Goal: Contribute content: Contribute content

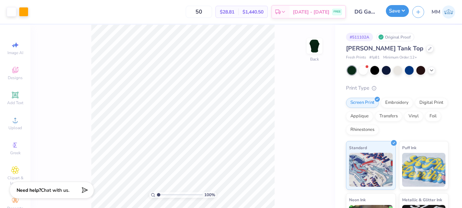
click at [403, 10] on button "Save" at bounding box center [397, 11] width 23 height 12
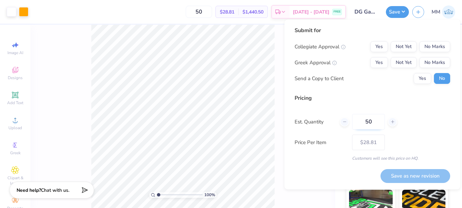
scroll to position [15, 0]
click at [431, 48] on button "No Marks" at bounding box center [435, 46] width 31 height 11
click at [376, 67] on button "Yes" at bounding box center [380, 62] width 18 height 11
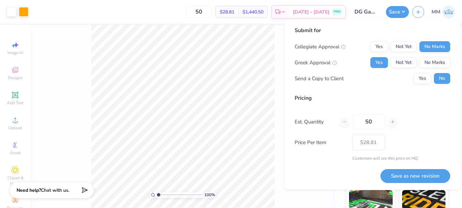
click at [381, 156] on div "Customers will see this price on HQ." at bounding box center [373, 158] width 156 height 6
click at [401, 177] on button "Save as new revision" at bounding box center [416, 176] width 70 height 14
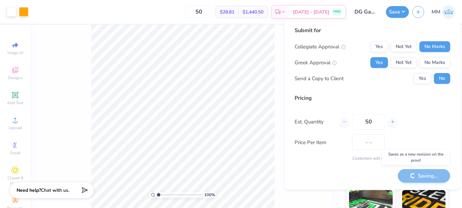
type input "$28.81"
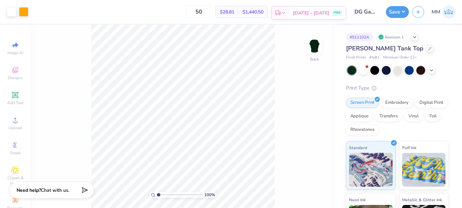
click at [341, 14] on div "FREE" at bounding box center [337, 13] width 10 height 6
click at [417, 14] on button "button" at bounding box center [419, 11] width 12 height 12
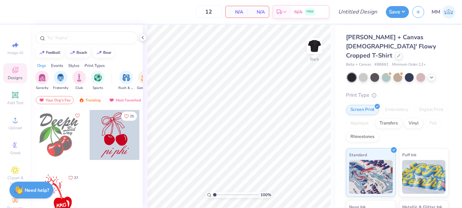
click at [131, 6] on div "12 N/A Per Item N/A Total Est. Delivery N/A FREE" at bounding box center [169, 12] width 319 height 24
click at [87, 35] on input "text" at bounding box center [90, 38] width 87 height 7
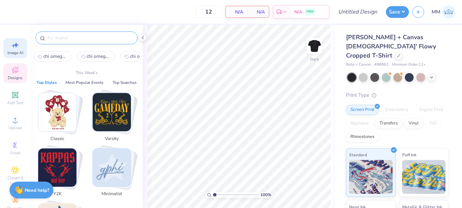
click at [8, 57] on div "Image AI" at bounding box center [15, 48] width 24 height 20
select select "4"
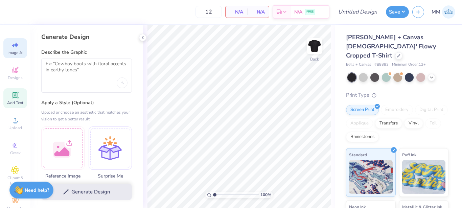
click at [14, 94] on icon at bounding box center [15, 94] width 5 height 5
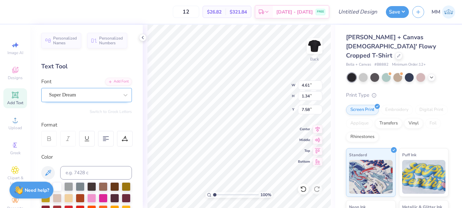
click at [92, 96] on div "Super Dream" at bounding box center [83, 95] width 71 height 10
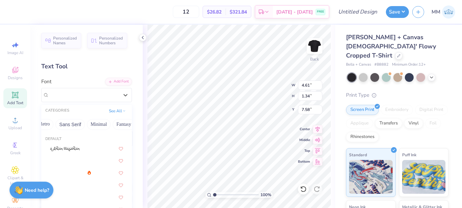
scroll to position [0, 150]
click at [122, 106] on div "CATEGORIES See All" at bounding box center [86, 111] width 91 height 12
click at [120, 112] on button "See All" at bounding box center [117, 110] width 21 height 7
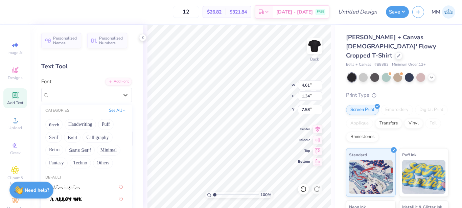
scroll to position [0, 0]
click at [92, 126] on button "Handwriting" at bounding box center [80, 124] width 31 height 11
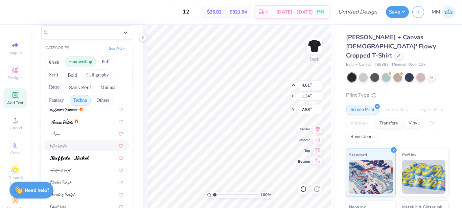
scroll to position [15, 0]
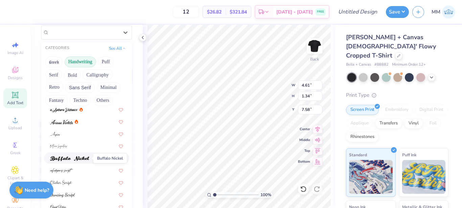
click at [85, 155] on span at bounding box center [69, 158] width 39 height 7
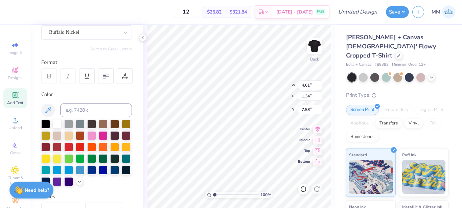
type input "4.81"
type input "1.36"
type input "7.57"
type textarea "T"
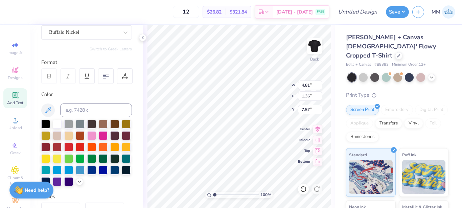
scroll to position [6, 2]
type textarea "Delta Gamma"
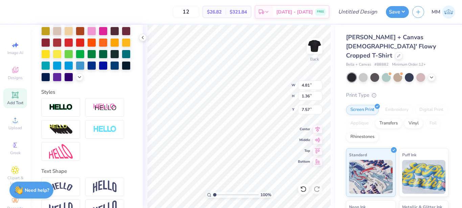
scroll to position [197, 0]
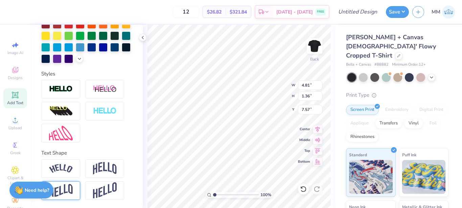
click at [65, 199] on div at bounding box center [60, 190] width 39 height 19
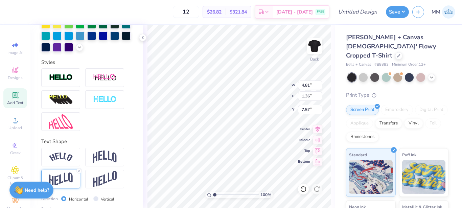
scroll to position [236, 0]
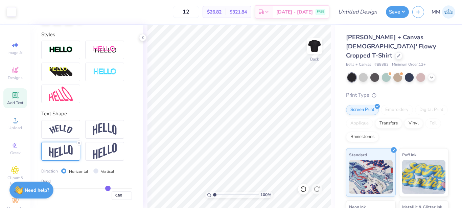
click at [99, 168] on div "Vertical" at bounding box center [103, 172] width 21 height 8
click at [96, 172] on input "Vertical" at bounding box center [95, 171] width 5 height 5
radio input "true"
type input "0.49"
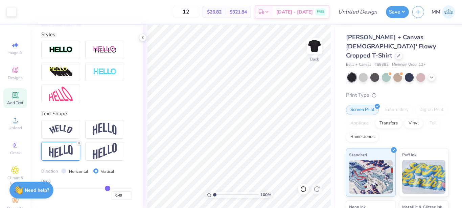
type input "0.47"
type input "0.4"
type input "0.40"
type input "0.36"
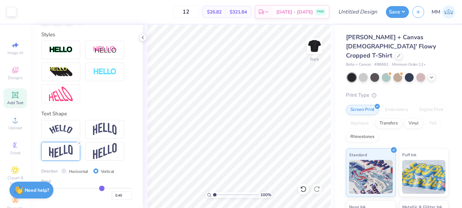
type input "0.36"
type input "0.3"
type input "0.30"
type input "0.27"
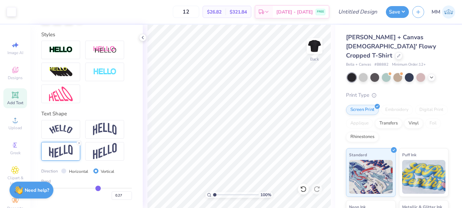
type input "0.22"
type input "0.19"
type input "0.15"
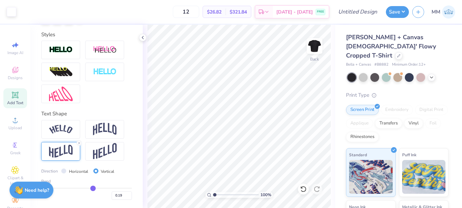
type input "0.15"
type input "0.12"
type input "0.09"
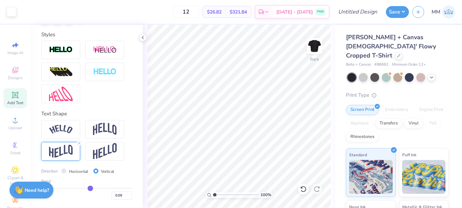
type input "0.08"
type input "0.05"
type input "0.04"
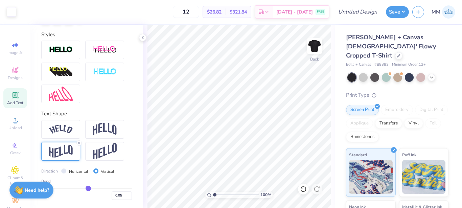
type input "0.04"
type input "0.02"
type input "0"
type input "0.00"
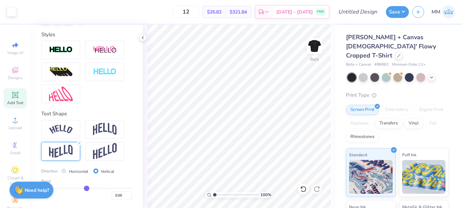
type input "-0.01"
type input "-0.05"
type input "-0.08"
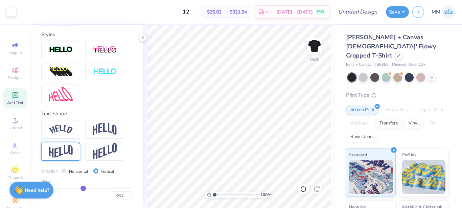
type input "-0.08"
type input "-0.14"
type input "-0.16"
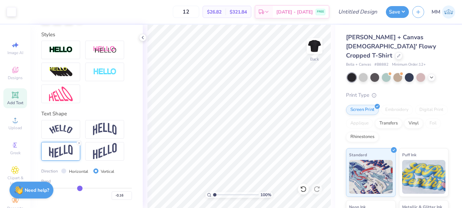
type input "-0.19"
type input "-0.21"
type input "-0.22"
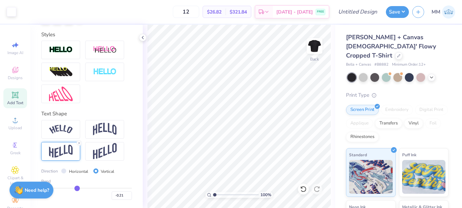
type input "-0.22"
type input "-0.23"
type input "-0.27"
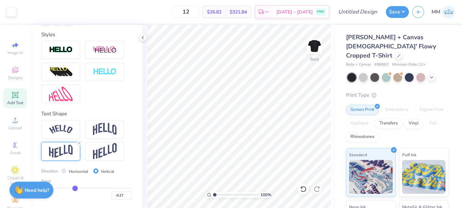
type input "-0.39"
type input "-0.53"
type input "-0.64"
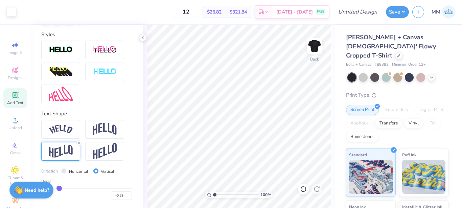
type input "-0.64"
type input "-0.66"
type input "-0.68"
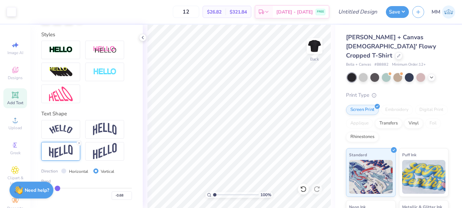
type input "-0.69"
type input "-0.7"
type input "-0.70"
type input "-0.72"
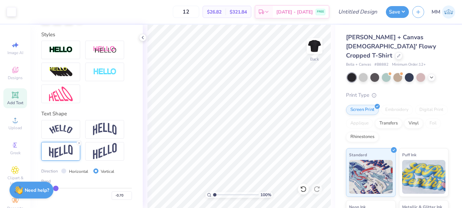
type input "-0.72"
type input "-0.74"
type input "-0.77"
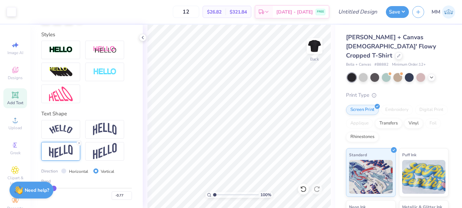
type input "-0.81"
type input "-0.83"
type input "-0.84"
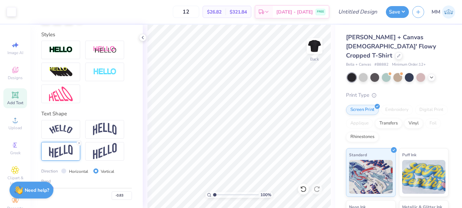
type input "-0.84"
drag, startPoint x: 104, startPoint y: 189, endPoint x: 50, endPoint y: 179, distance: 54.1
type input "-0.84"
click at [50, 188] on input "range" at bounding box center [86, 188] width 91 height 1
click at [120, 196] on input "-0.84" at bounding box center [122, 196] width 20 height 8
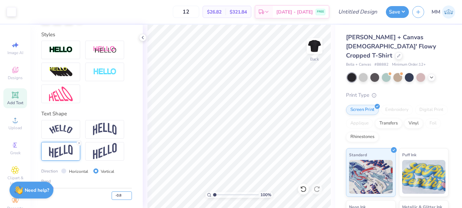
type input "-0"
type input "-1"
type input "-1.00"
click at [63, 171] on input "Horizontal" at bounding box center [63, 171] width 5 height 5
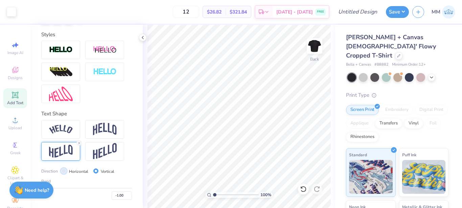
radio input "true"
click at [101, 175] on div "Direction Horizontal Vertical Bend -1.00" at bounding box center [86, 184] width 91 height 33
click at [93, 169] on input "Vertical" at bounding box center [95, 171] width 5 height 5
radio input "true"
type input "0.58"
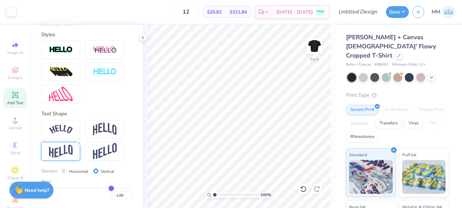
type input "0.58"
click at [107, 188] on input "range" at bounding box center [86, 188] width 91 height 1
type input "0.59"
type input "0.61"
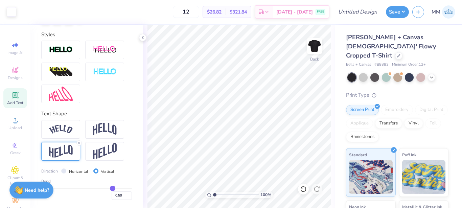
type input "0.61"
type input "0.65"
type input "0.66"
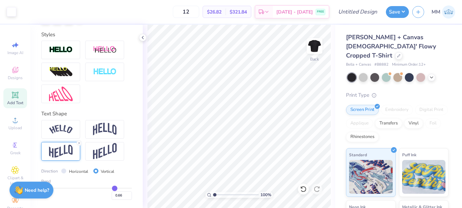
type input "0.73"
type input "0.8"
type input "0.80"
type input "0.87"
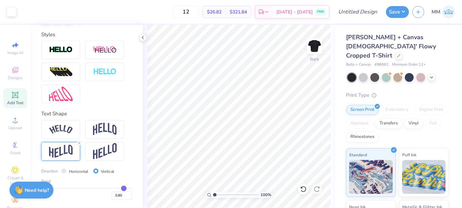
type input "0.87"
type input "0.93"
type input "0.96"
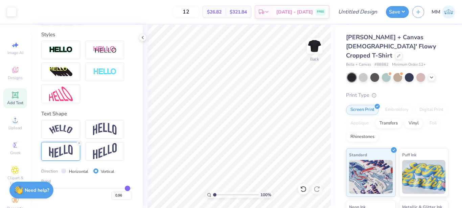
type input "0.97"
type input "0.98"
type input "0.99"
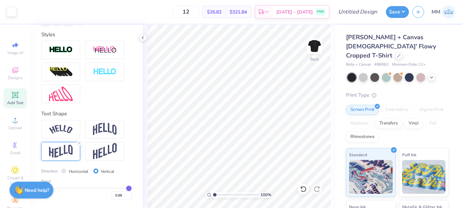
type input "0.99"
type input "1"
type input "1.00"
drag, startPoint x: 107, startPoint y: 188, endPoint x: 132, endPoint y: 185, distance: 24.6
click at [132, 188] on input "range" at bounding box center [86, 188] width 91 height 1
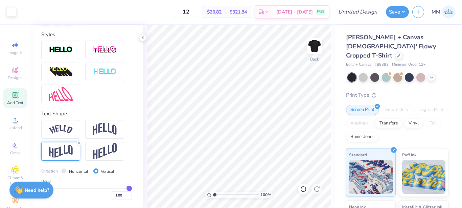
type input "0.97"
type input "0.91"
type input "0.72"
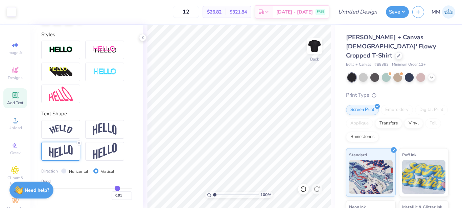
type input "0.72"
type input "0.52"
type input "0.35"
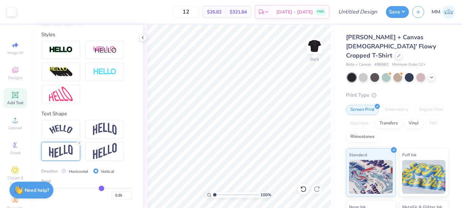
type input "0.08"
type input "-0.11"
type input "-0.3"
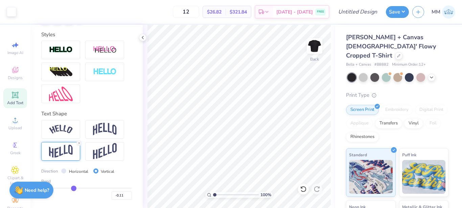
type input "-0.30"
type input "-0.53"
type input "-0.7"
type input "-0.70"
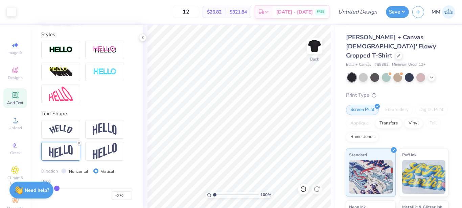
type input "-0.86"
type input "-1"
type input "-1.00"
drag, startPoint x: 125, startPoint y: 188, endPoint x: 37, endPoint y: 182, distance: 88.2
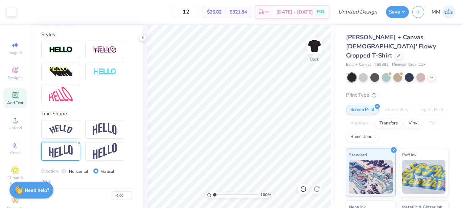
click at [41, 188] on input "range" at bounding box center [86, 188] width 91 height 1
click at [83, 190] on div "-1.00" at bounding box center [86, 194] width 91 height 12
click at [81, 189] on div "-1.00" at bounding box center [86, 194] width 91 height 12
type input "-0.09"
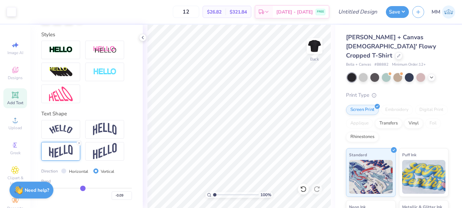
type input "-0.09"
click at [81, 188] on input "range" at bounding box center [86, 188] width 91 height 1
click at [60, 178] on div "Direction Horizontal Vertical Bend -0.09" at bounding box center [86, 184] width 91 height 33
click at [63, 170] on input "Horizontal" at bounding box center [63, 171] width 5 height 5
radio input "true"
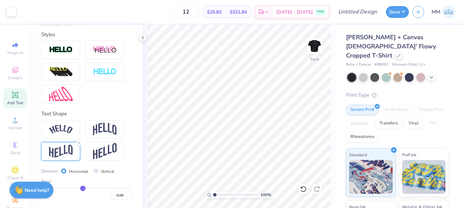
type input "-0.05"
type input "-0.04"
type input "-0.03"
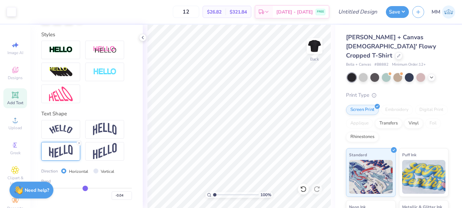
type input "-0.03"
type input "-0.02"
type input "-0.01"
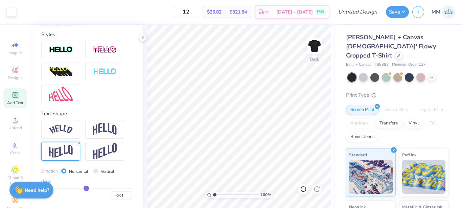
type input "0"
type input "0.00"
type input "0.01"
click at [85, 189] on input "range" at bounding box center [86, 188] width 91 height 1
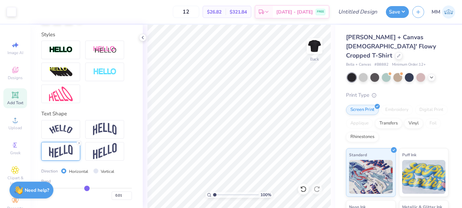
type input "0.02"
type input "0.03"
type input "0.04"
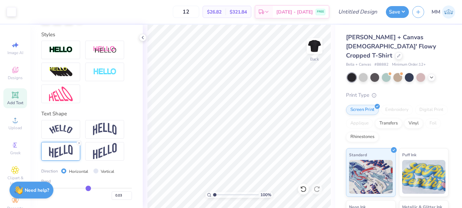
type input "0.04"
type input "0.05"
type input "0.06"
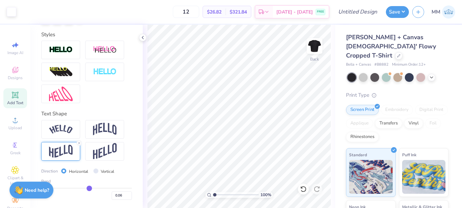
type input "0.07"
type input "0.08"
type input "0.09"
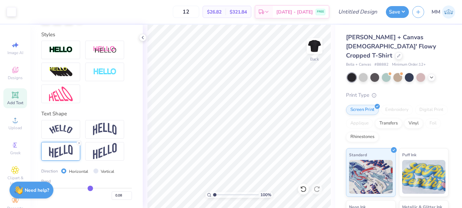
type input "0.09"
type input "0.1"
type input "0.10"
click at [88, 189] on input "range" at bounding box center [86, 188] width 91 height 1
type input "0.11"
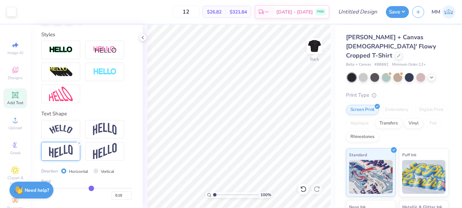
type input "0.11"
type input "0.12"
type input "0.13"
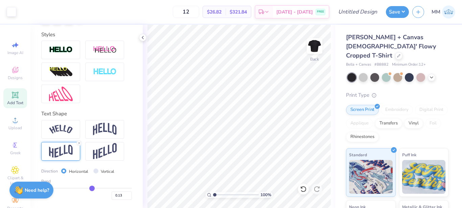
type input "0.14"
type input "0.15"
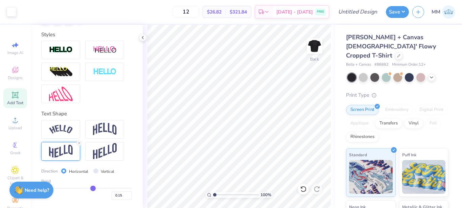
click at [90, 189] on input "range" at bounding box center [86, 188] width 91 height 1
type input "0.87"
click at [117, 131] on div at bounding box center [104, 129] width 39 height 19
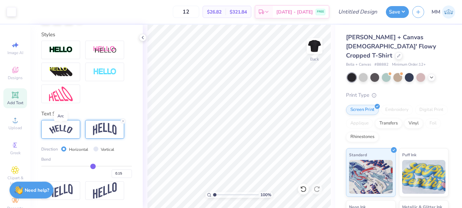
click at [70, 127] on img at bounding box center [61, 129] width 24 height 9
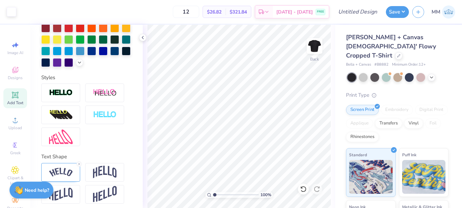
scroll to position [181, 0]
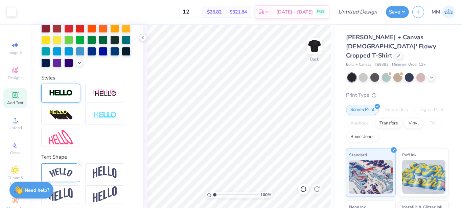
click at [74, 103] on div at bounding box center [60, 93] width 39 height 19
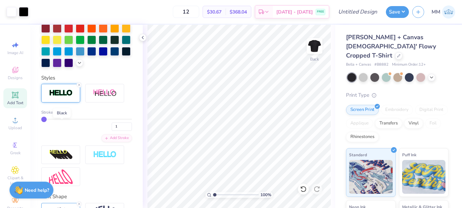
click at [61, 114] on div at bounding box center [62, 112] width 4 height 4
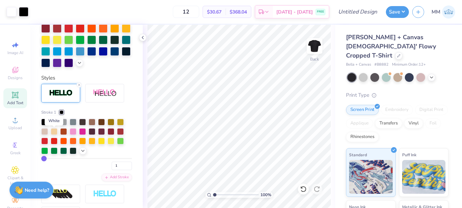
click at [52, 125] on div at bounding box center [54, 121] width 7 height 7
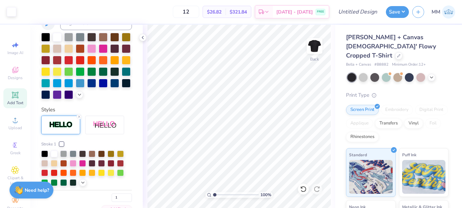
scroll to position [149, 0]
click at [73, 83] on div at bounding box center [68, 83] width 9 height 9
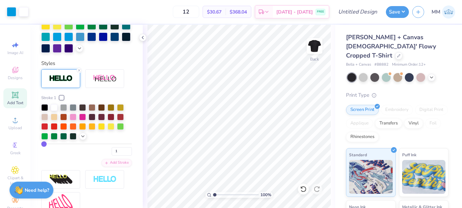
scroll to position [196, 0]
click at [70, 155] on div "1" at bounding box center [86, 149] width 91 height 12
type input "2"
type input "3"
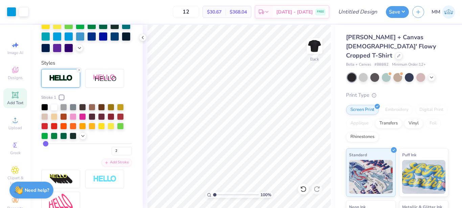
type input "3"
type input "4"
type input "5"
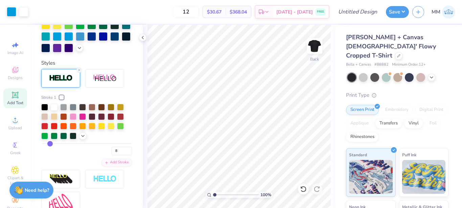
drag, startPoint x: 44, startPoint y: 156, endPoint x: 49, endPoint y: 156, distance: 5.8
click at [49, 144] on input "range" at bounding box center [86, 143] width 91 height 1
click at [44, 154] on div "Stroke 1 8" at bounding box center [86, 124] width 91 height 61
click at [119, 155] on input "8" at bounding box center [122, 151] width 20 height 8
click at [121, 155] on input "2" at bounding box center [122, 151] width 20 height 8
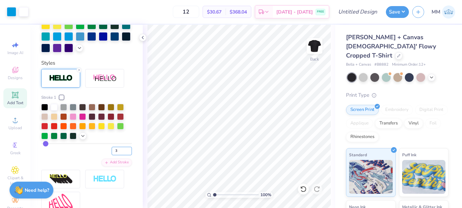
click at [121, 155] on input "3" at bounding box center [122, 151] width 20 height 8
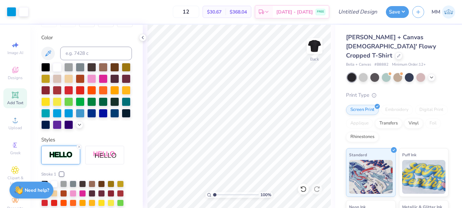
scroll to position [113, 0]
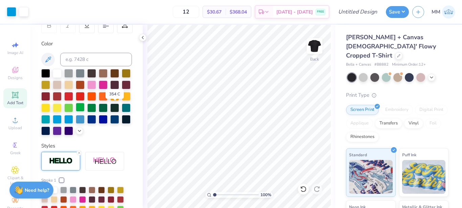
click at [85, 109] on div at bounding box center [80, 107] width 9 height 9
click at [87, 112] on div at bounding box center [91, 107] width 9 height 9
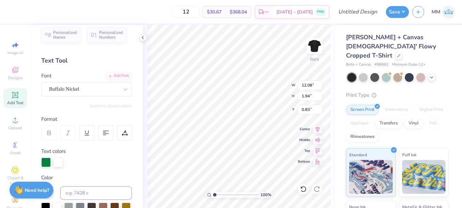
scroll to position [0, 0]
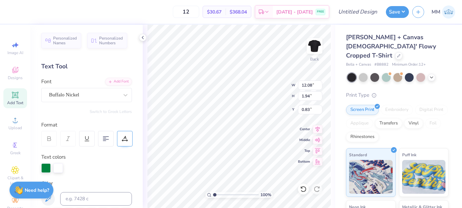
click at [127, 140] on icon at bounding box center [125, 139] width 6 height 6
click at [43, 157] on icon at bounding box center [44, 157] width 2 height 3
click at [130, 136] on div at bounding box center [125, 139] width 16 height 16
click at [119, 93] on div at bounding box center [125, 95] width 12 height 12
click at [119, 95] on div at bounding box center [125, 95] width 12 height 12
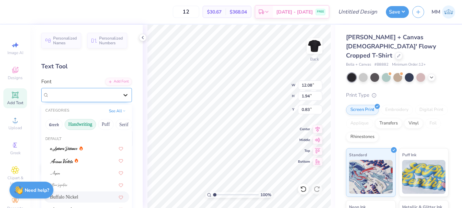
click at [119, 95] on div at bounding box center [125, 95] width 12 height 12
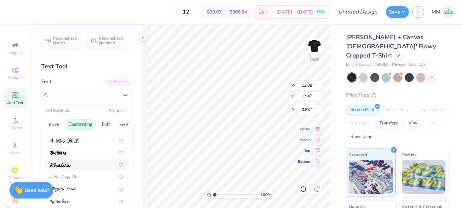
scroll to position [129, 0]
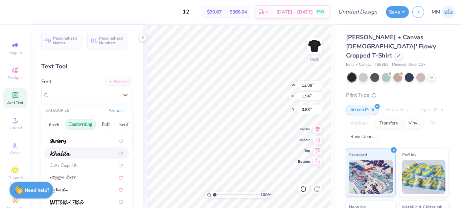
click at [89, 153] on div at bounding box center [86, 153] width 73 height 7
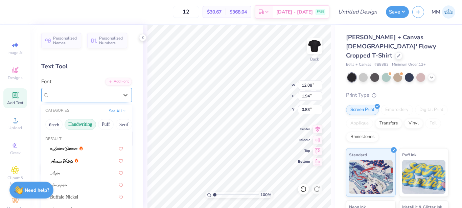
click at [110, 96] on div "Khalila" at bounding box center [83, 95] width 71 height 10
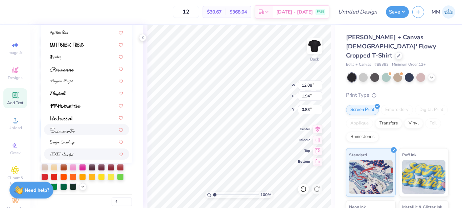
scroll to position [106, 0]
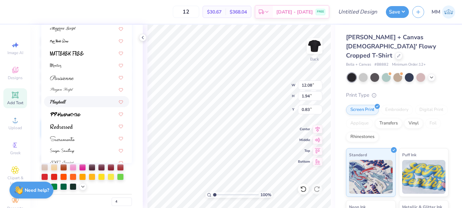
click at [94, 107] on div at bounding box center [86, 101] width 85 height 11
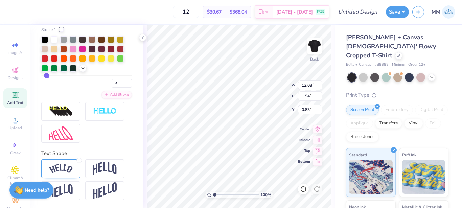
scroll to position [302, 0]
click at [72, 163] on div at bounding box center [60, 168] width 39 height 19
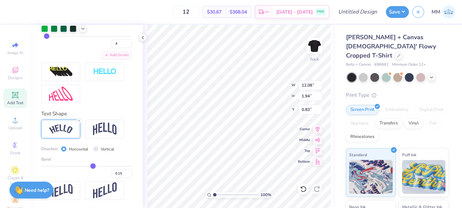
scroll to position [340, 0]
click at [91, 167] on input "range" at bounding box center [86, 166] width 91 height 1
drag, startPoint x: 94, startPoint y: 168, endPoint x: 98, endPoint y: 169, distance: 4.1
click at [98, 167] on input "range" at bounding box center [86, 166] width 91 height 1
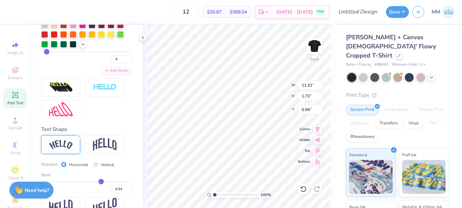
scroll to position [341, 0]
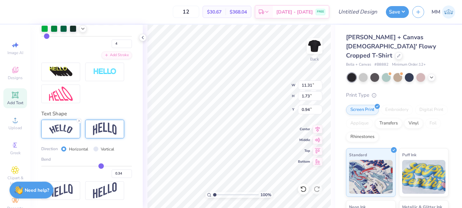
click at [120, 133] on div at bounding box center [104, 129] width 39 height 19
click at [142, 38] on polyline at bounding box center [142, 37] width 1 height 3
click at [71, 190] on img at bounding box center [61, 190] width 24 height 13
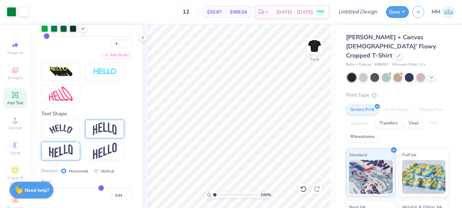
click at [103, 133] on img at bounding box center [105, 129] width 24 height 13
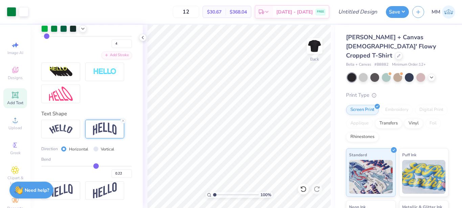
drag, startPoint x: 97, startPoint y: 166, endPoint x: 93, endPoint y: 164, distance: 4.6
click at [93, 166] on input "range" at bounding box center [86, 166] width 91 height 1
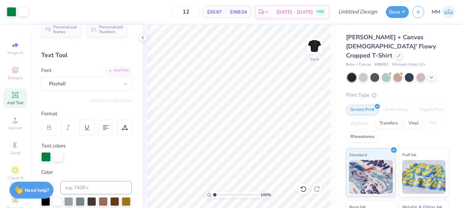
scroll to position [0, 0]
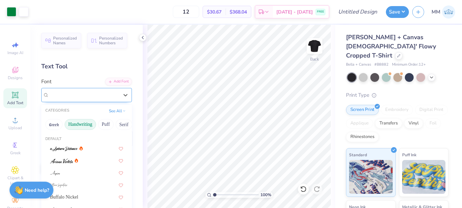
click at [101, 95] on div "Playball" at bounding box center [83, 95] width 71 height 10
click at [19, 101] on span "Add Text" at bounding box center [15, 102] width 16 height 5
click at [94, 93] on div "Playball" at bounding box center [83, 95] width 71 height 10
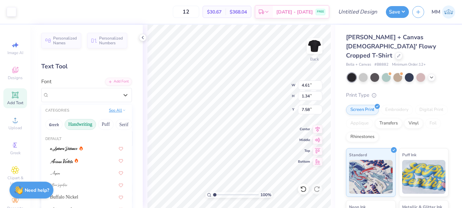
click at [113, 111] on button "See All" at bounding box center [117, 110] width 21 height 7
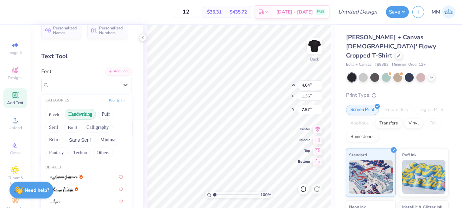
scroll to position [10, 0]
click at [85, 114] on button "Handwriting" at bounding box center [80, 114] width 31 height 11
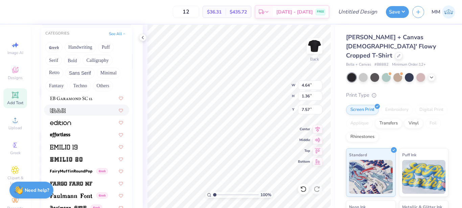
scroll to position [1340, 0]
click at [119, 159] on icon at bounding box center [121, 158] width 4 height 3
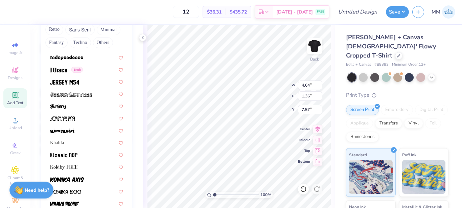
scroll to position [1836, 0]
click at [397, 14] on button "Save" at bounding box center [397, 11] width 23 height 12
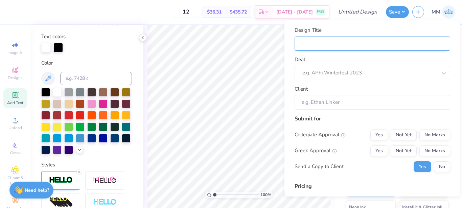
click at [345, 44] on input "Design Title" at bounding box center [373, 44] width 156 height 15
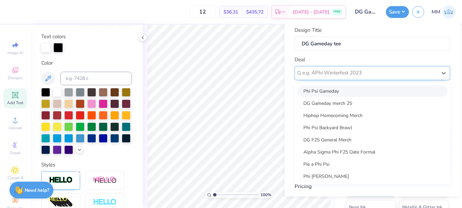
click at [337, 68] on div at bounding box center [370, 72] width 135 height 9
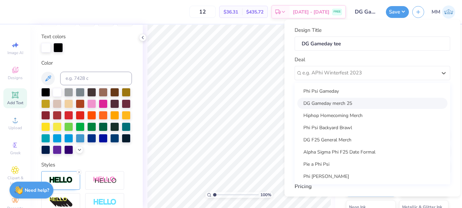
click at [340, 106] on div "DG Gameday merch 25" at bounding box center [372, 103] width 150 height 11
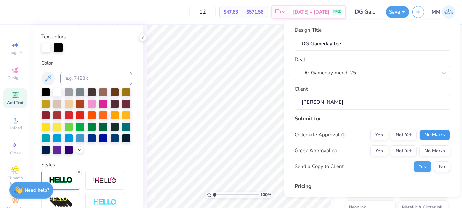
click at [432, 136] on button "No Marks" at bounding box center [435, 135] width 31 height 11
click at [375, 152] on button "Yes" at bounding box center [380, 151] width 18 height 11
click at [438, 163] on button "No" at bounding box center [442, 166] width 16 height 11
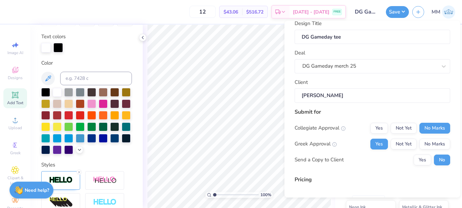
scroll to position [81, 0]
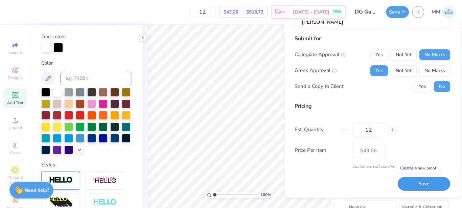
click at [420, 184] on button "Save" at bounding box center [424, 184] width 52 height 14
